Goal: Information Seeking & Learning: Learn about a topic

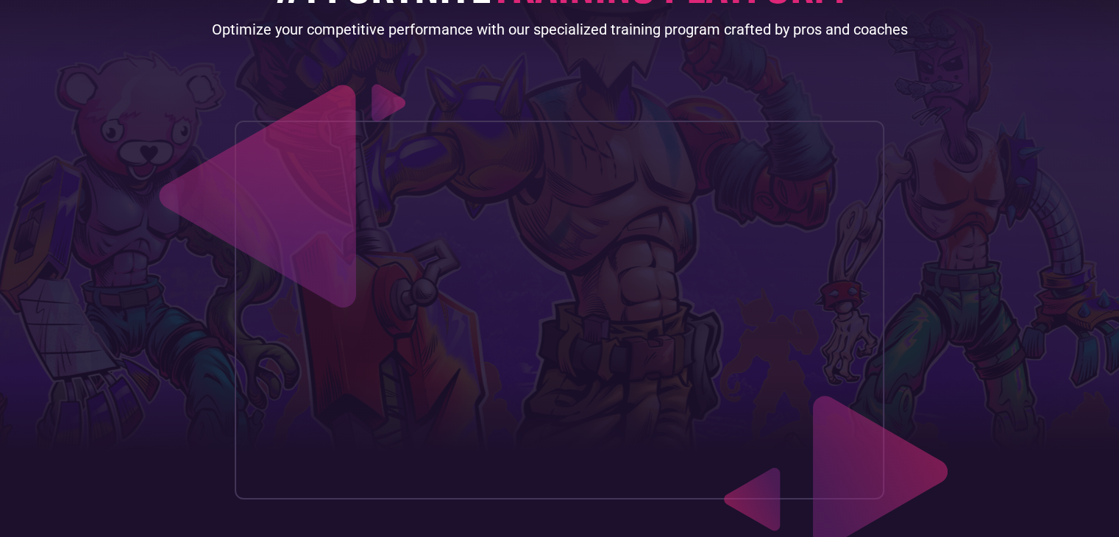
scroll to position [177, 0]
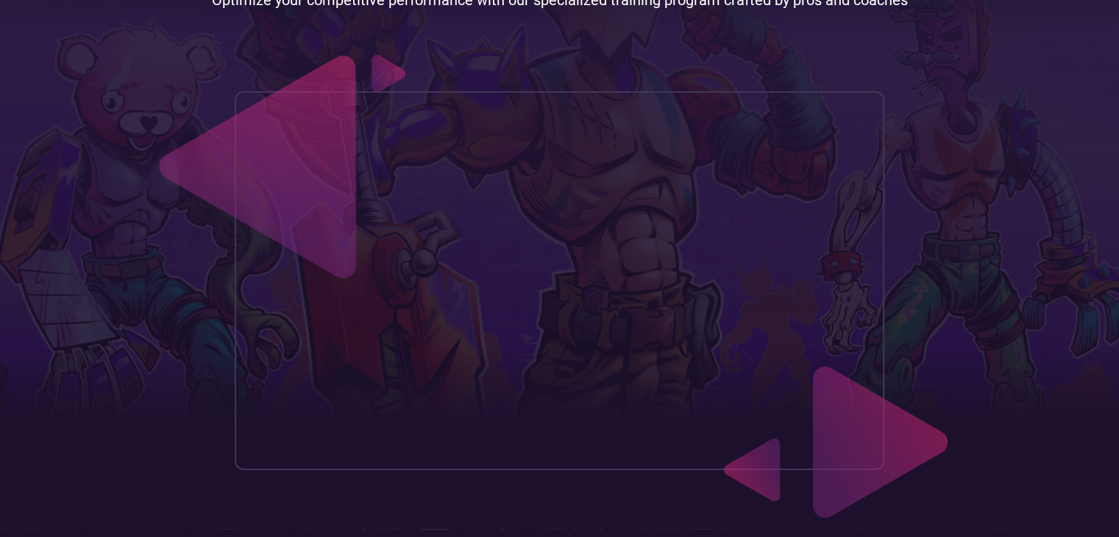
click at [118, 168] on header "Our approach FNCS Guide Creators Zone #1 FORTNITE TRAINING PLATFORM Optimize yo…" at bounding box center [559, 175] width 1119 height 705
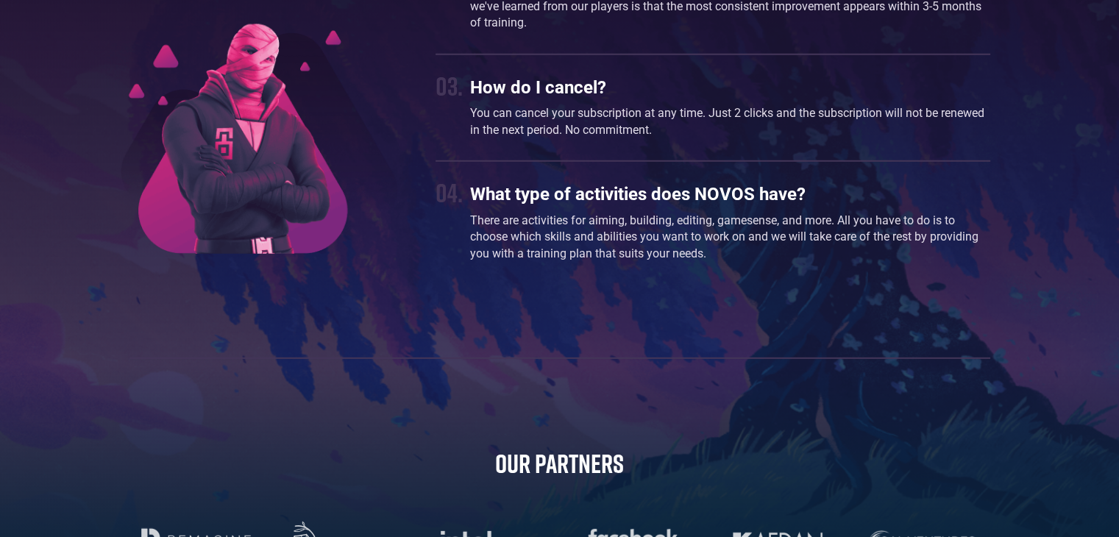
scroll to position [4178, 0]
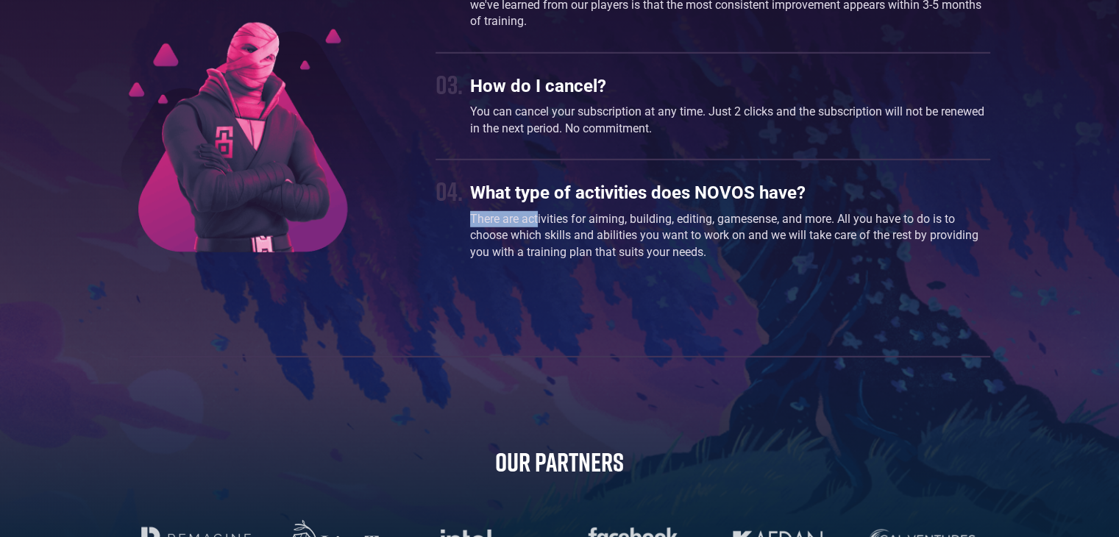
drag, startPoint x: 463, startPoint y: 224, endPoint x: 538, endPoint y: 229, distance: 75.2
click at [538, 229] on div "04. What type of activities does NOVOS have? There are activities for aiming, b…" at bounding box center [712, 221] width 554 height 93
click at [538, 229] on p "There are activities for aiming, building, editing, gamesense, and more. All yo…" at bounding box center [729, 235] width 519 height 49
drag, startPoint x: 538, startPoint y: 229, endPoint x: 633, endPoint y: 211, distance: 95.8
click at [633, 211] on div "What type of activities does NOVOS have? There are activities for aiming, build…" at bounding box center [729, 221] width 519 height 93
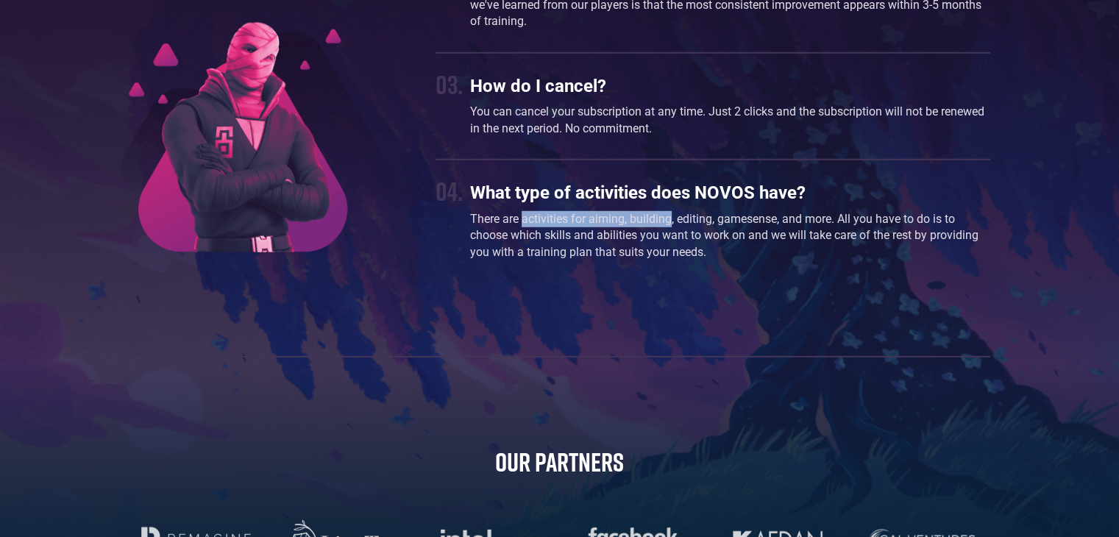
click at [633, 211] on div "What type of activities does NOVOS have? There are activities for aiming, build…" at bounding box center [729, 221] width 519 height 93
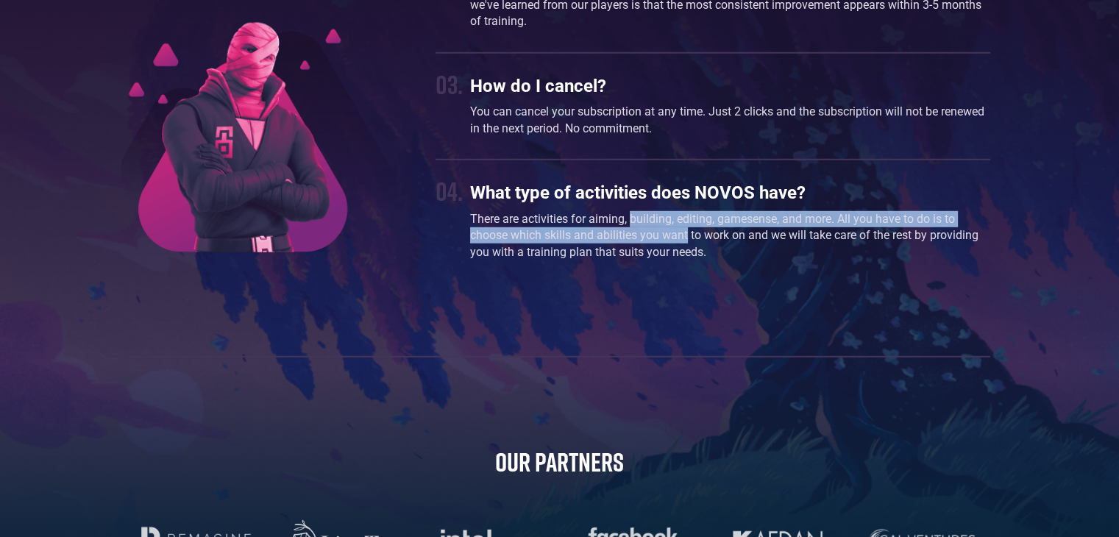
drag, startPoint x: 633, startPoint y: 211, endPoint x: 666, endPoint y: 241, distance: 44.3
click at [666, 241] on div "What type of activities does NOVOS have? There are activities for aiming, build…" at bounding box center [729, 221] width 519 height 93
click at [666, 241] on p "There are activities for aiming, building, editing, gamesense, and more. All yo…" at bounding box center [729, 235] width 519 height 49
drag, startPoint x: 666, startPoint y: 241, endPoint x: 650, endPoint y: 218, distance: 26.9
click at [650, 218] on p "There are activities for aiming, building, editing, gamesense, and more. All yo…" at bounding box center [729, 235] width 519 height 49
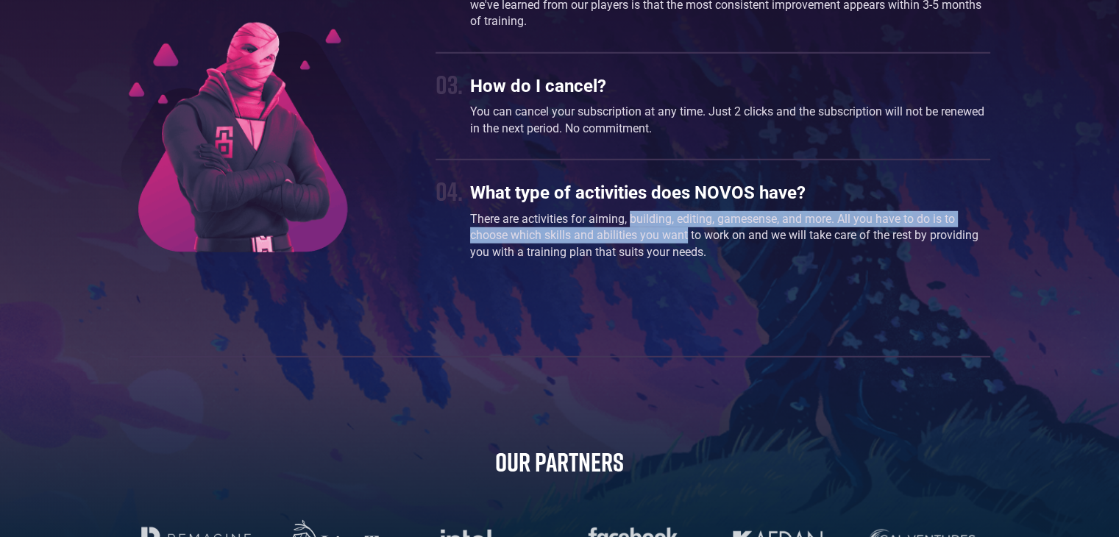
click at [650, 218] on p "There are activities for aiming, building, editing, gamesense, and more. All yo…" at bounding box center [729, 235] width 519 height 49
drag, startPoint x: 650, startPoint y: 218, endPoint x: 664, endPoint y: 235, distance: 21.4
click at [664, 235] on p "There are activities for aiming, building, editing, gamesense, and more. All yo…" at bounding box center [729, 235] width 519 height 49
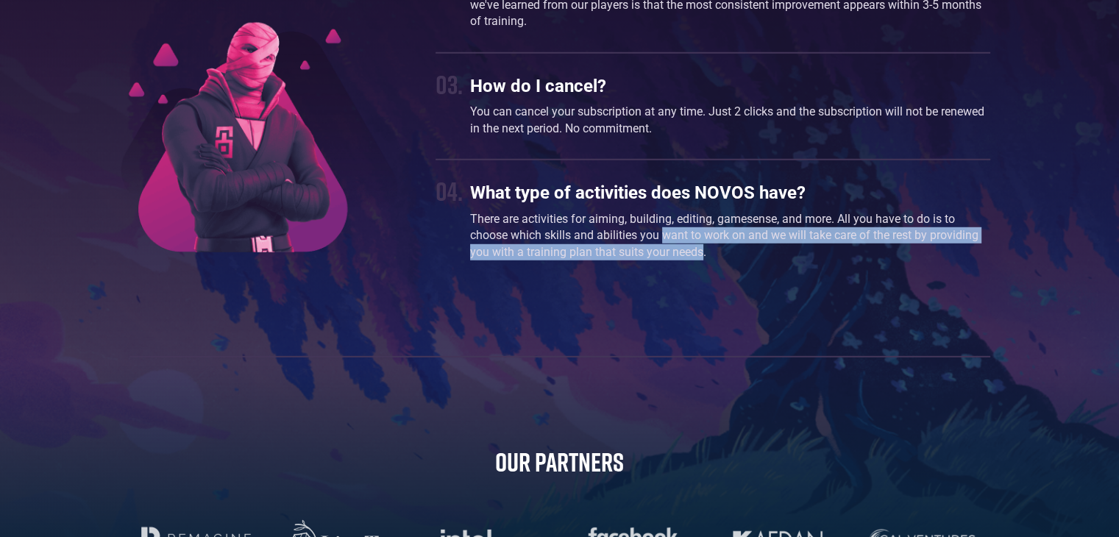
drag, startPoint x: 664, startPoint y: 235, endPoint x: 677, endPoint y: 250, distance: 19.9
click at [677, 250] on p "There are activities for aiming, building, editing, gamesense, and more. All yo…" at bounding box center [729, 235] width 519 height 49
drag, startPoint x: 677, startPoint y: 250, endPoint x: 659, endPoint y: 236, distance: 22.5
click at [659, 236] on p "There are activities for aiming, building, editing, gamesense, and more. All yo…" at bounding box center [729, 235] width 519 height 49
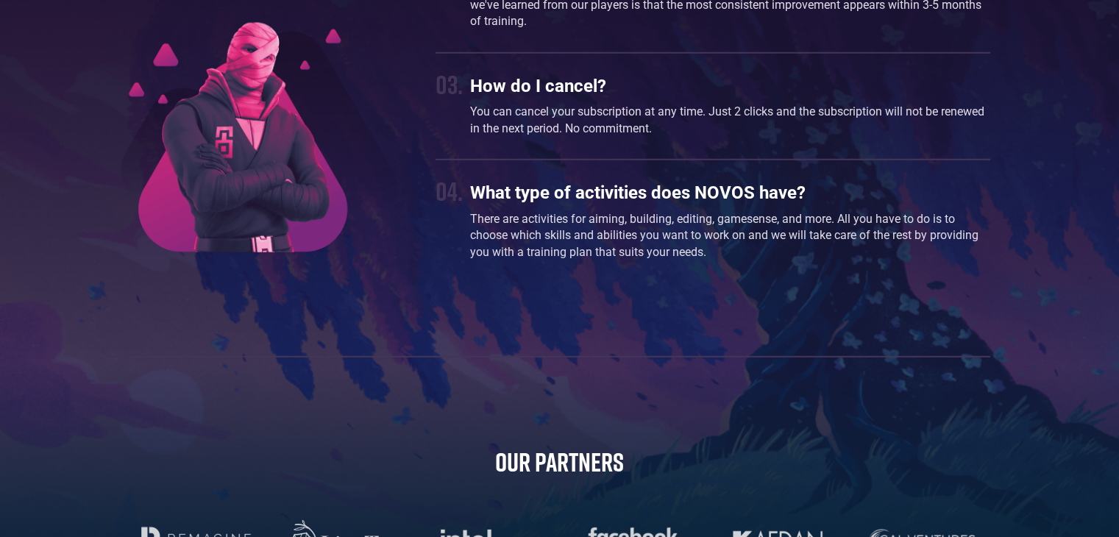
click at [614, 231] on p "There are activities for aiming, building, editing, gamesense, and more. All yo…" at bounding box center [729, 235] width 519 height 49
drag, startPoint x: 576, startPoint y: 219, endPoint x: 644, endPoint y: 224, distance: 67.9
click at [644, 224] on p "There are activities for aiming, building, editing, gamesense, and more. All yo…" at bounding box center [729, 235] width 519 height 49
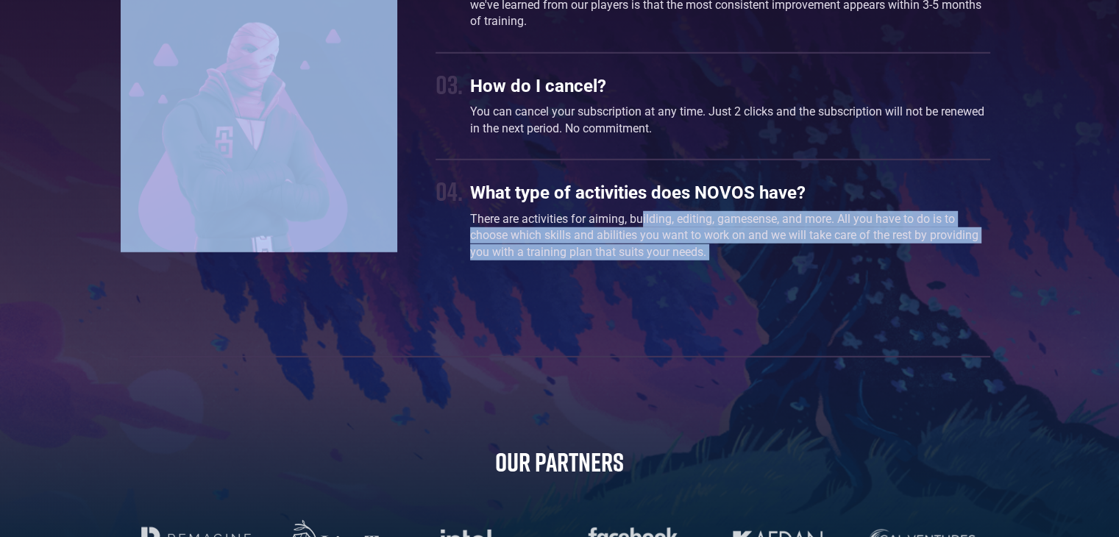
drag, startPoint x: 644, startPoint y: 224, endPoint x: 701, endPoint y: 286, distance: 84.3
click at [701, 286] on div "before you drop in . things you should know. 01. What is NOVOS? NOVOS is a trai…" at bounding box center [559, 373] width 875 height 1139
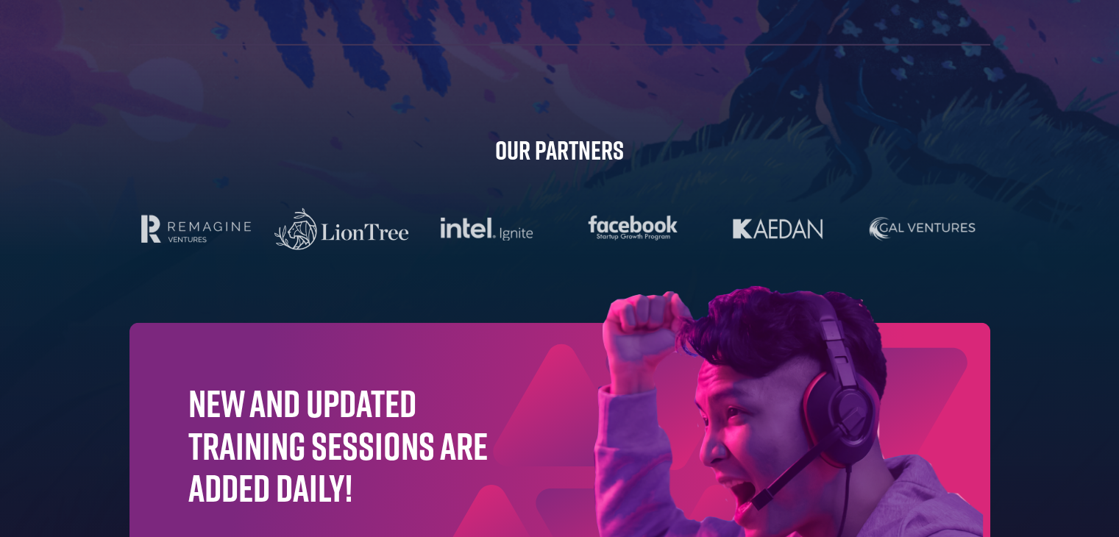
scroll to position [4501, 0]
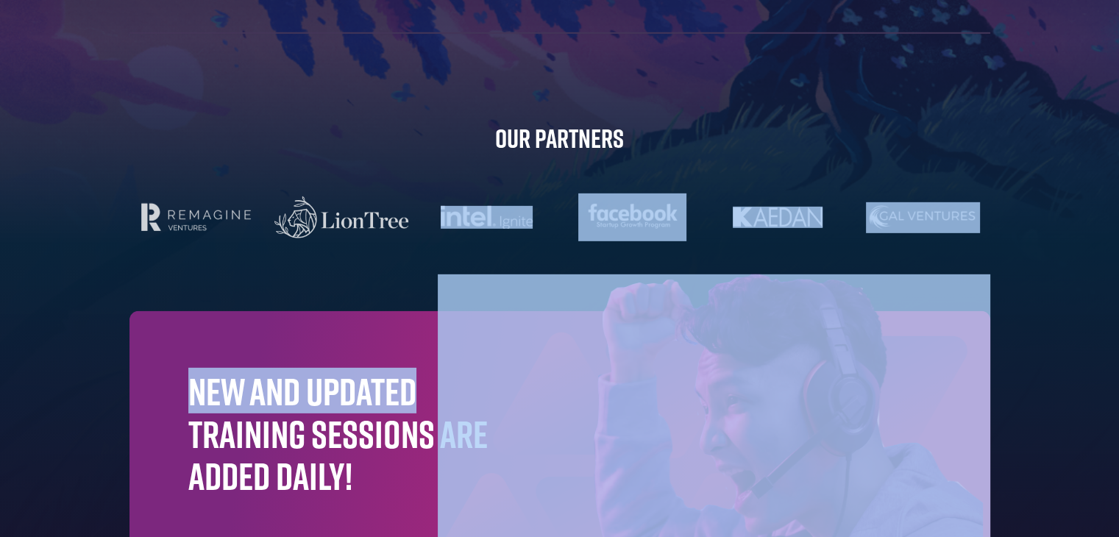
drag, startPoint x: 607, startPoint y: 174, endPoint x: 658, endPoint y: 258, distance: 98.0
click at [658, 258] on div "before you drop in . things you should know. 01. What is NOVOS? NOVOS is a trai…" at bounding box center [559, 50] width 875 height 1139
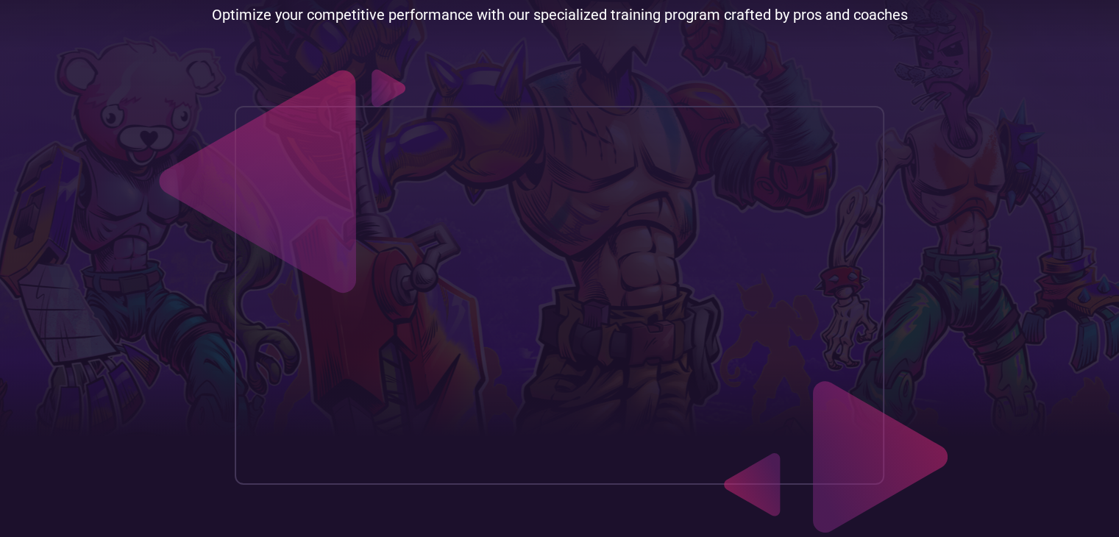
scroll to position [0, 0]
